Goal: Information Seeking & Learning: Compare options

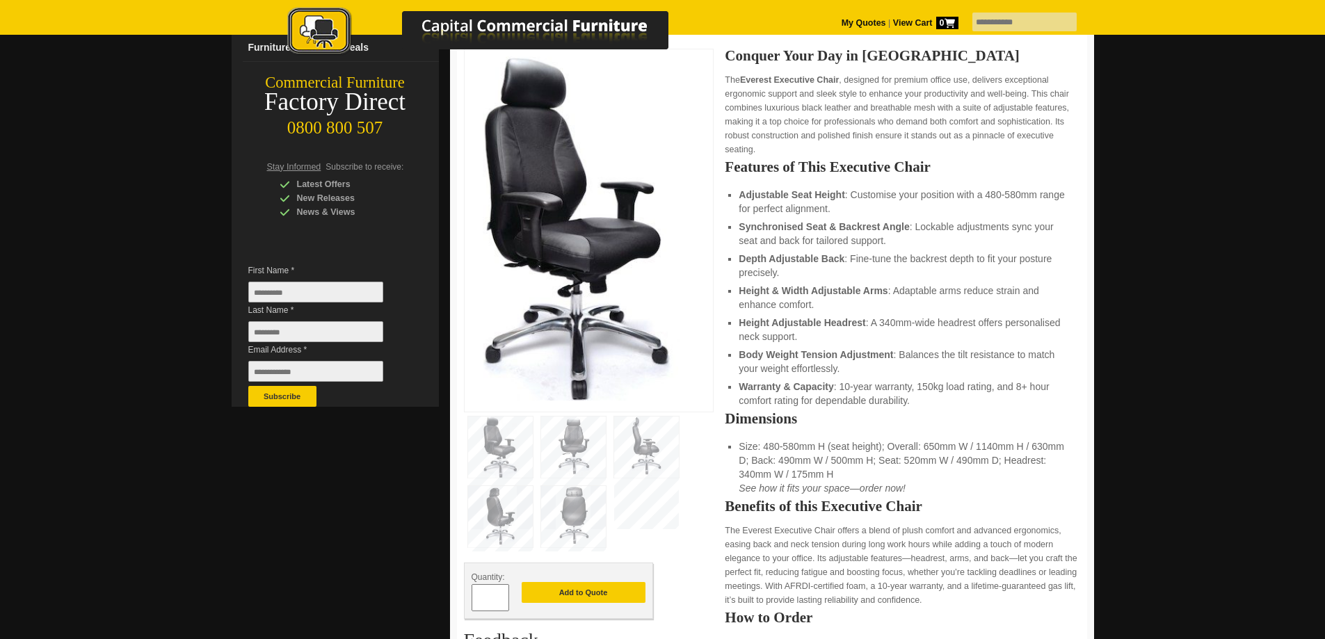
scroll to position [209, 0]
